Goal: Task Accomplishment & Management: Use online tool/utility

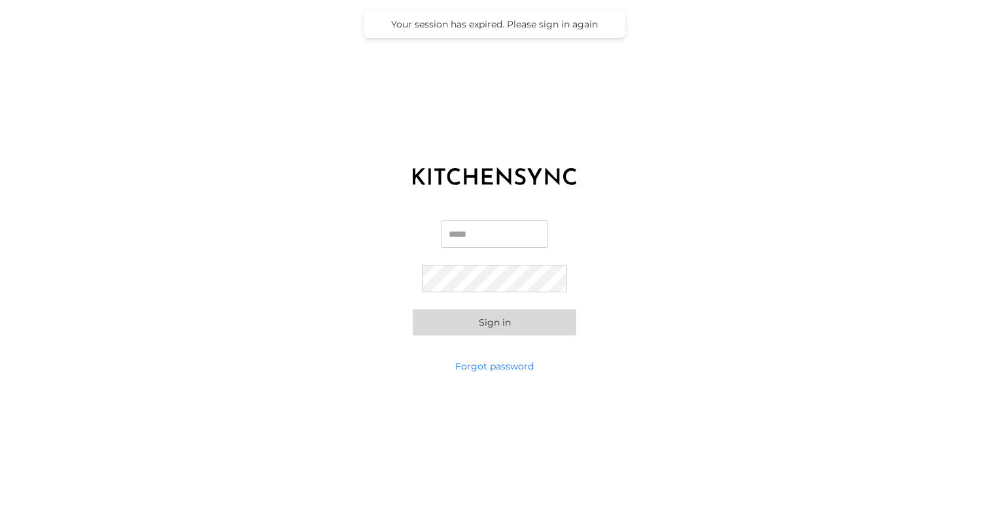
type input "**********"
click at [495, 322] on button "Sign in" at bounding box center [495, 322] width 164 height 26
